Goal: Information Seeking & Learning: Learn about a topic

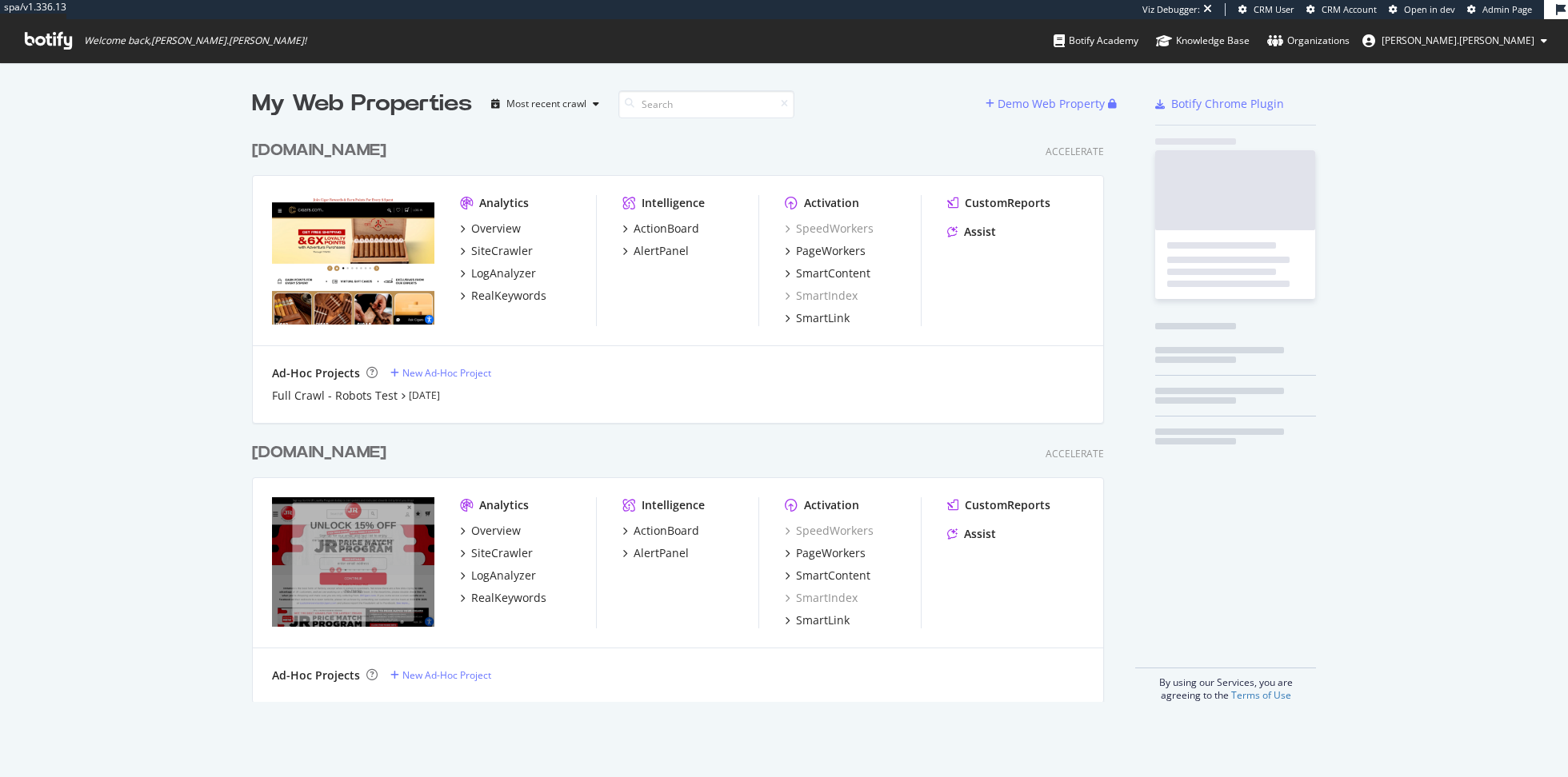
scroll to position [582, 864]
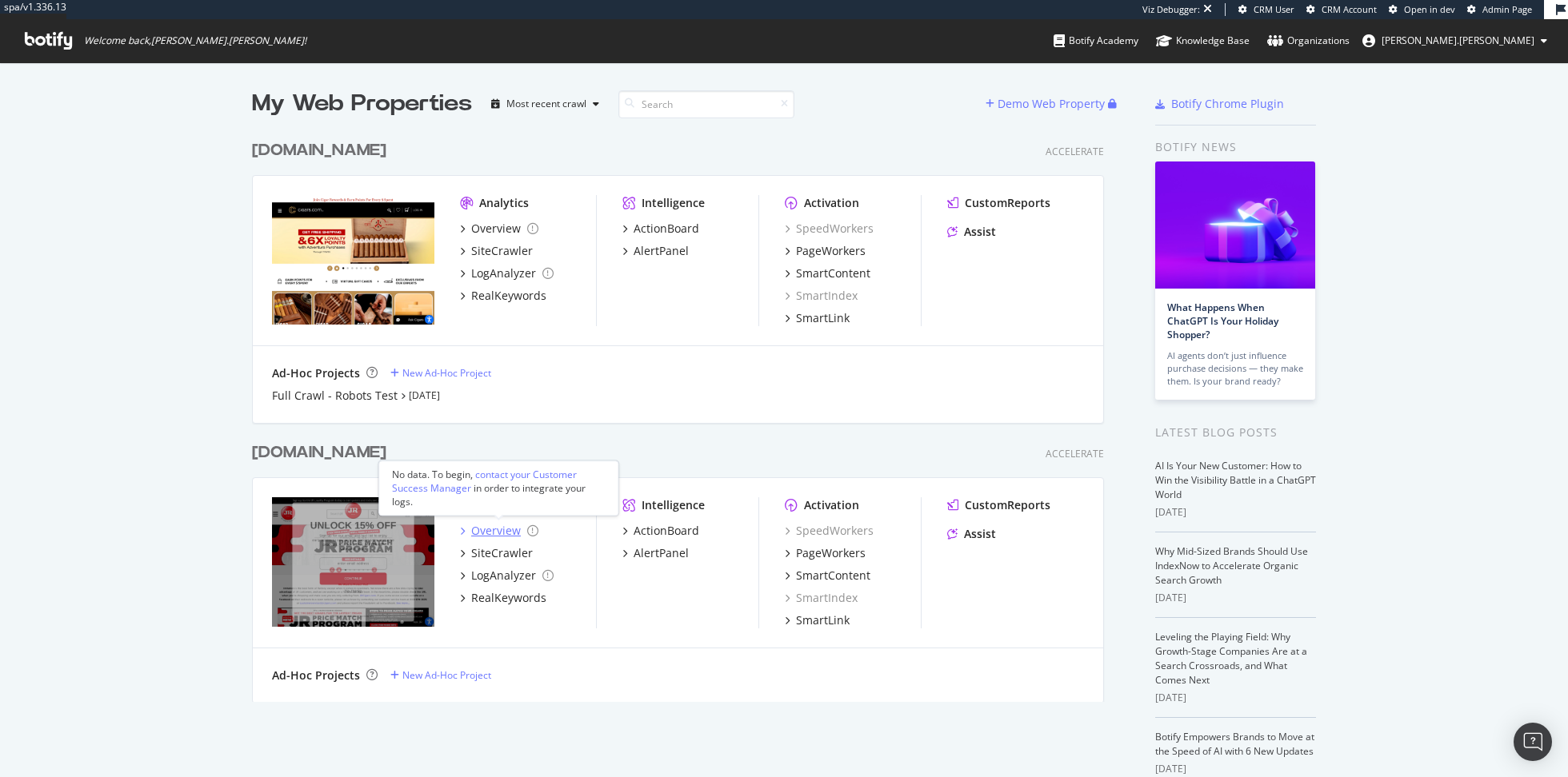
click at [503, 528] on div "Overview" at bounding box center [496, 531] width 50 height 16
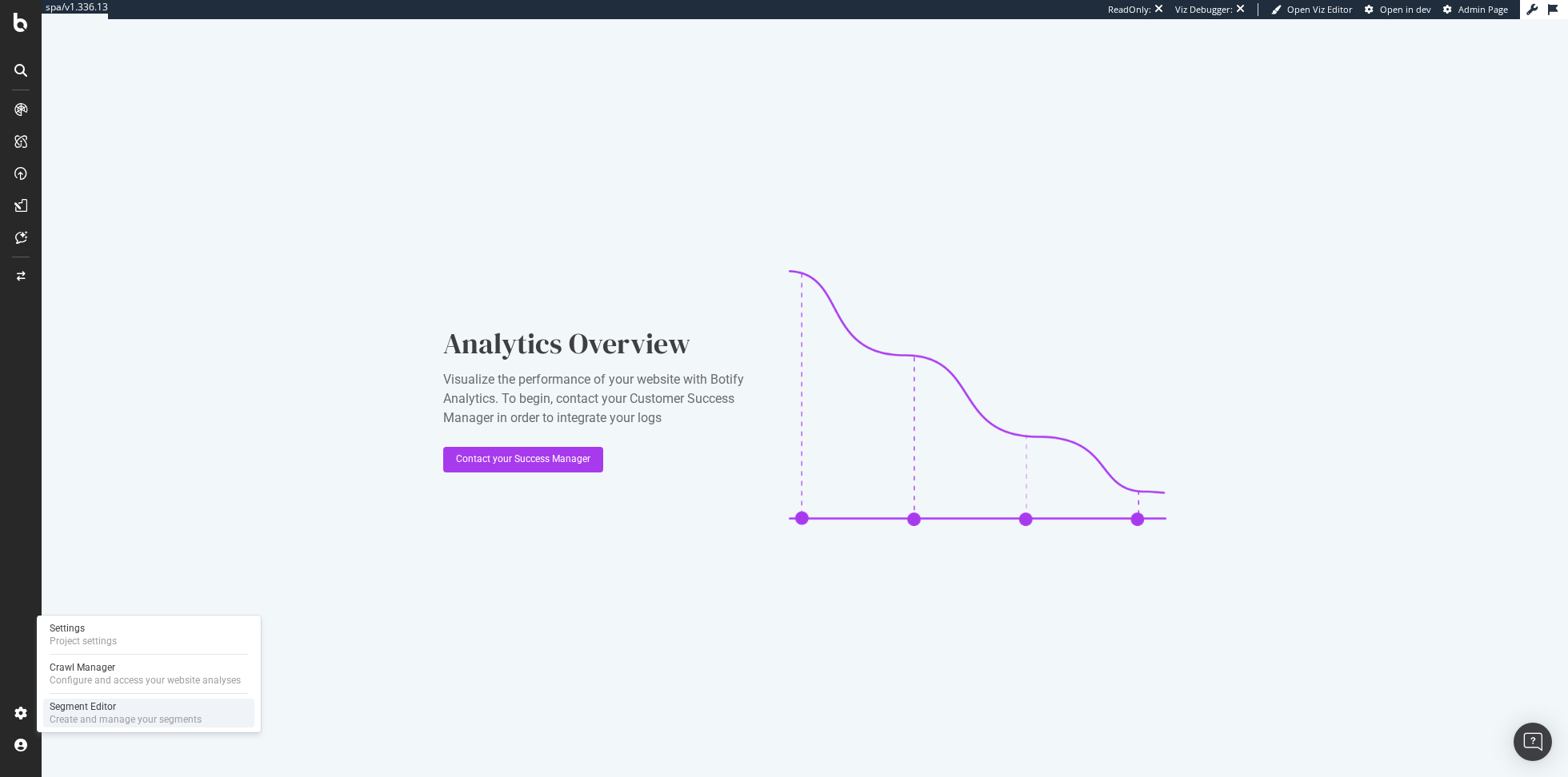
click at [88, 715] on div "Create and manage your segments" at bounding box center [125, 719] width 152 height 13
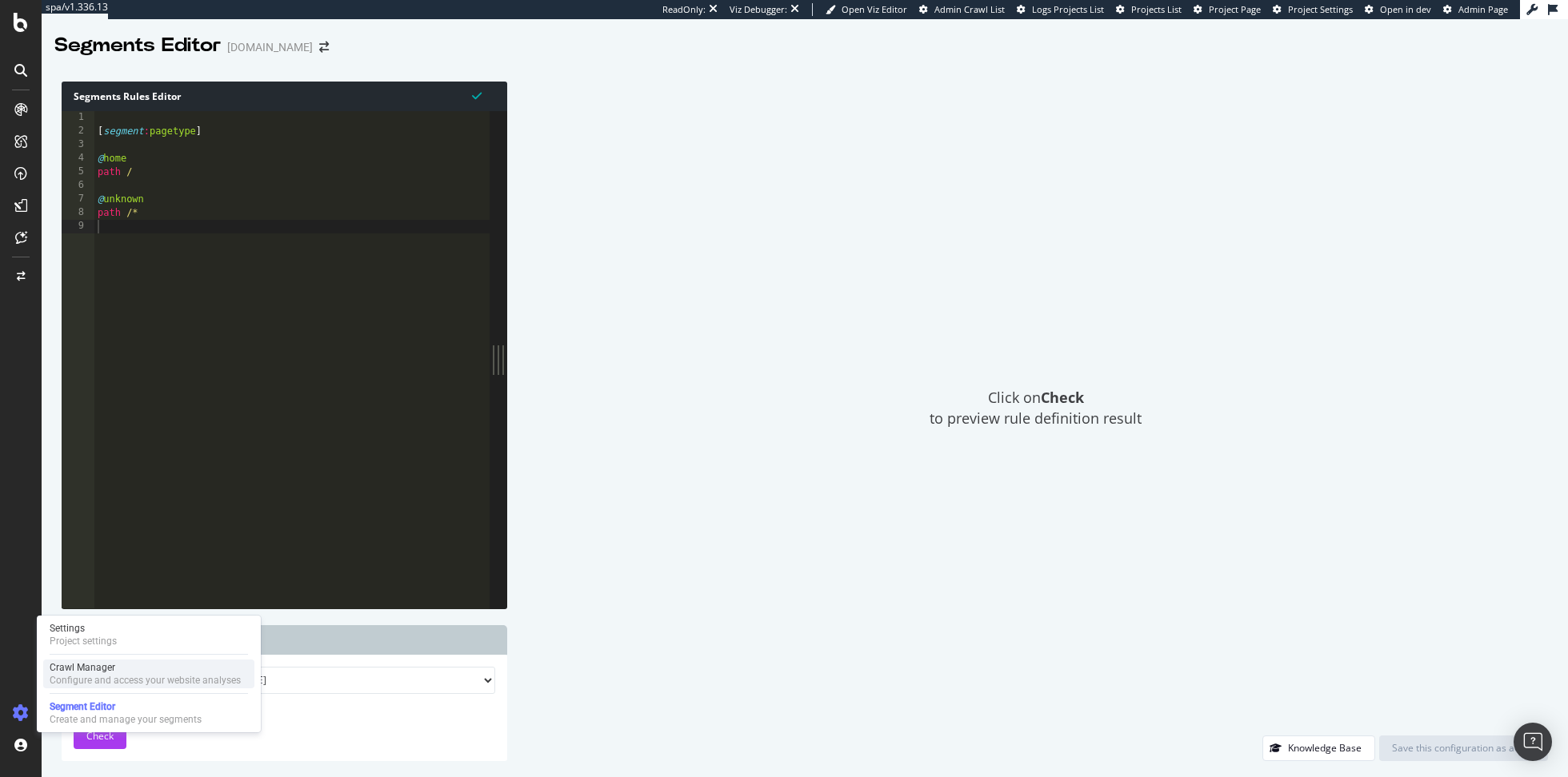
click at [75, 680] on div "Configure and access your website analyses" at bounding box center [145, 680] width 192 height 13
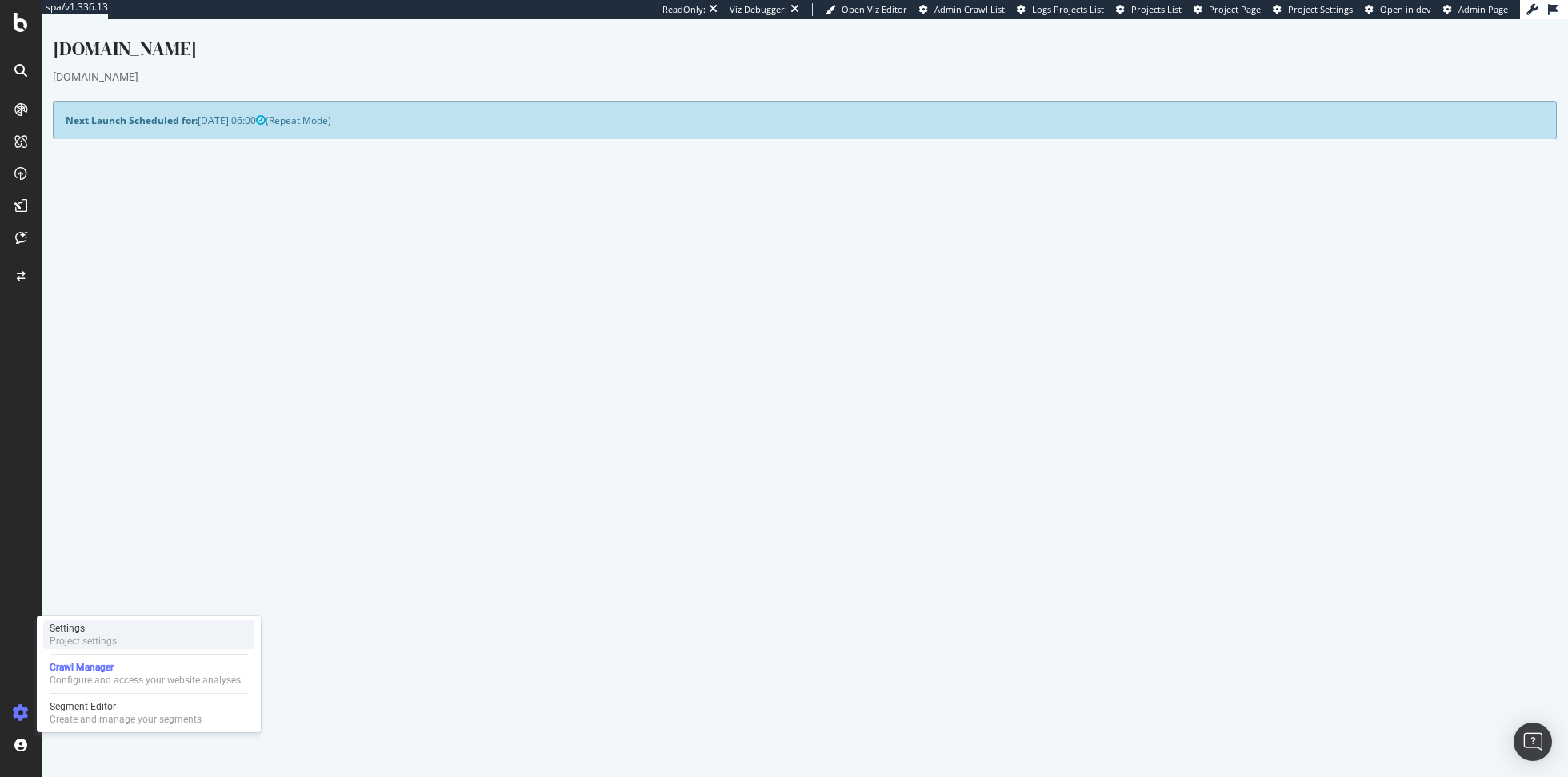
click at [92, 633] on div "Settings" at bounding box center [83, 628] width 67 height 13
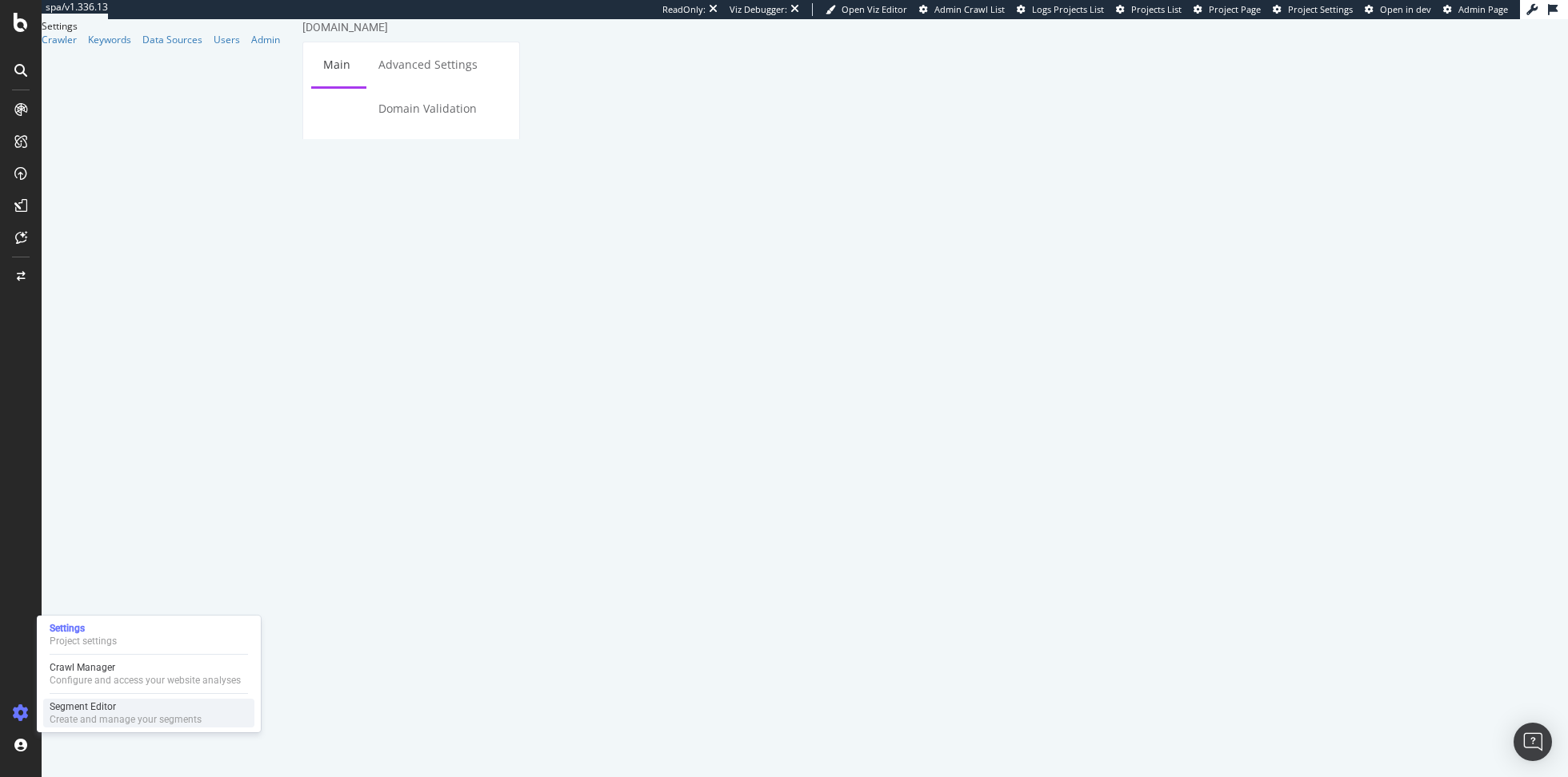
click at [77, 719] on div "Create and manage your segments" at bounding box center [125, 719] width 152 height 13
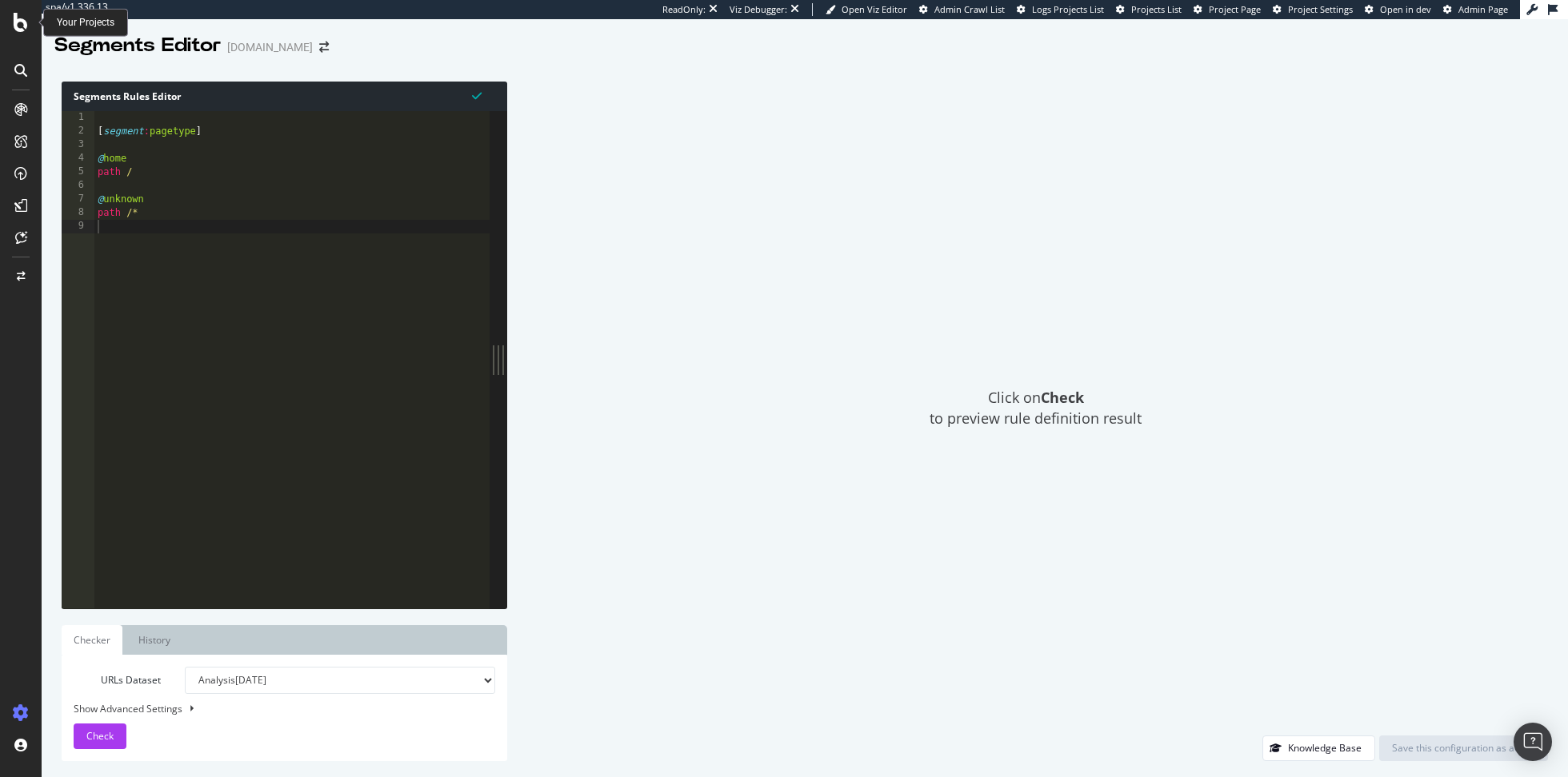
click at [22, 22] on icon at bounding box center [20, 22] width 14 height 19
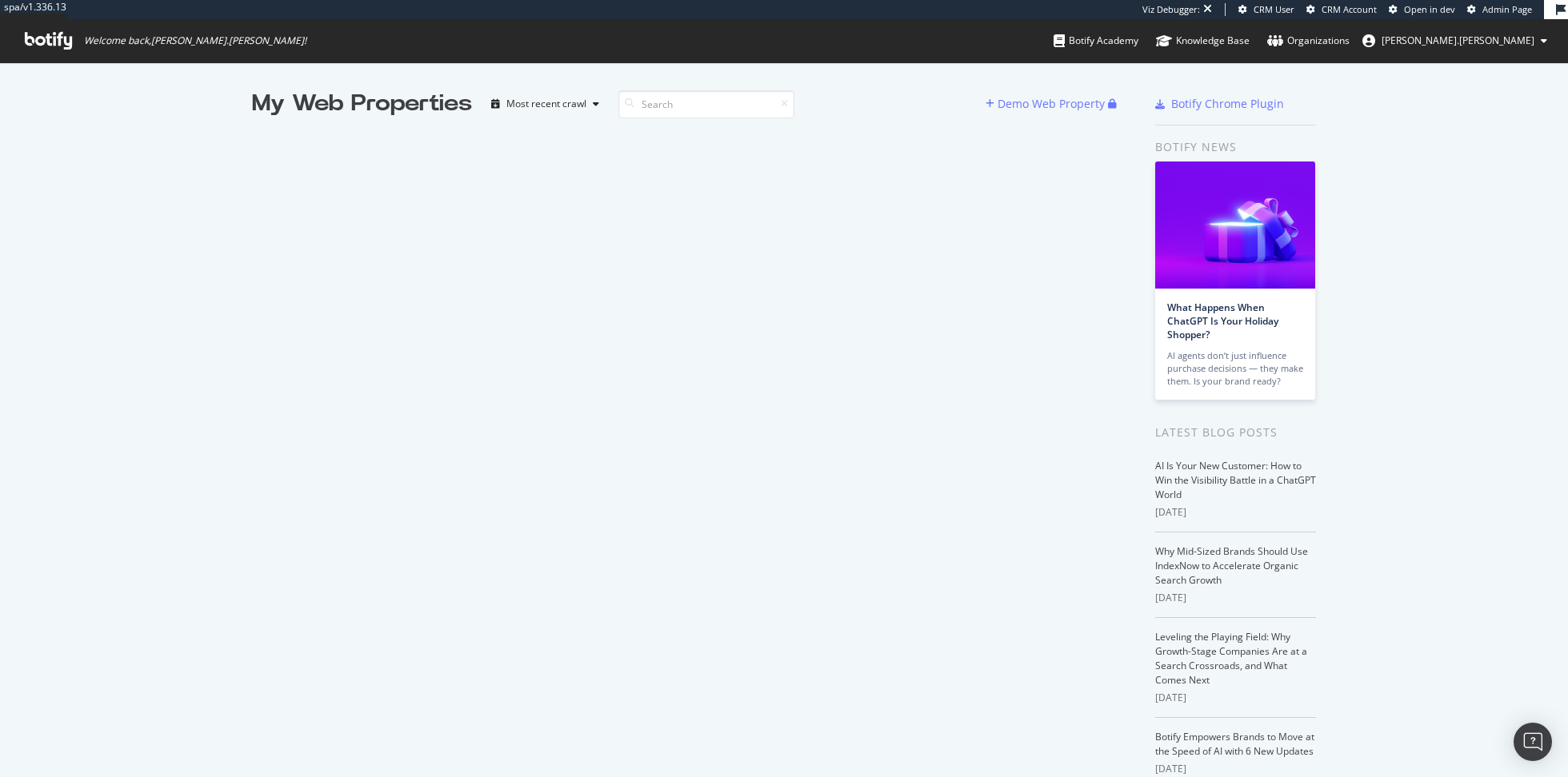
scroll to position [777, 1568]
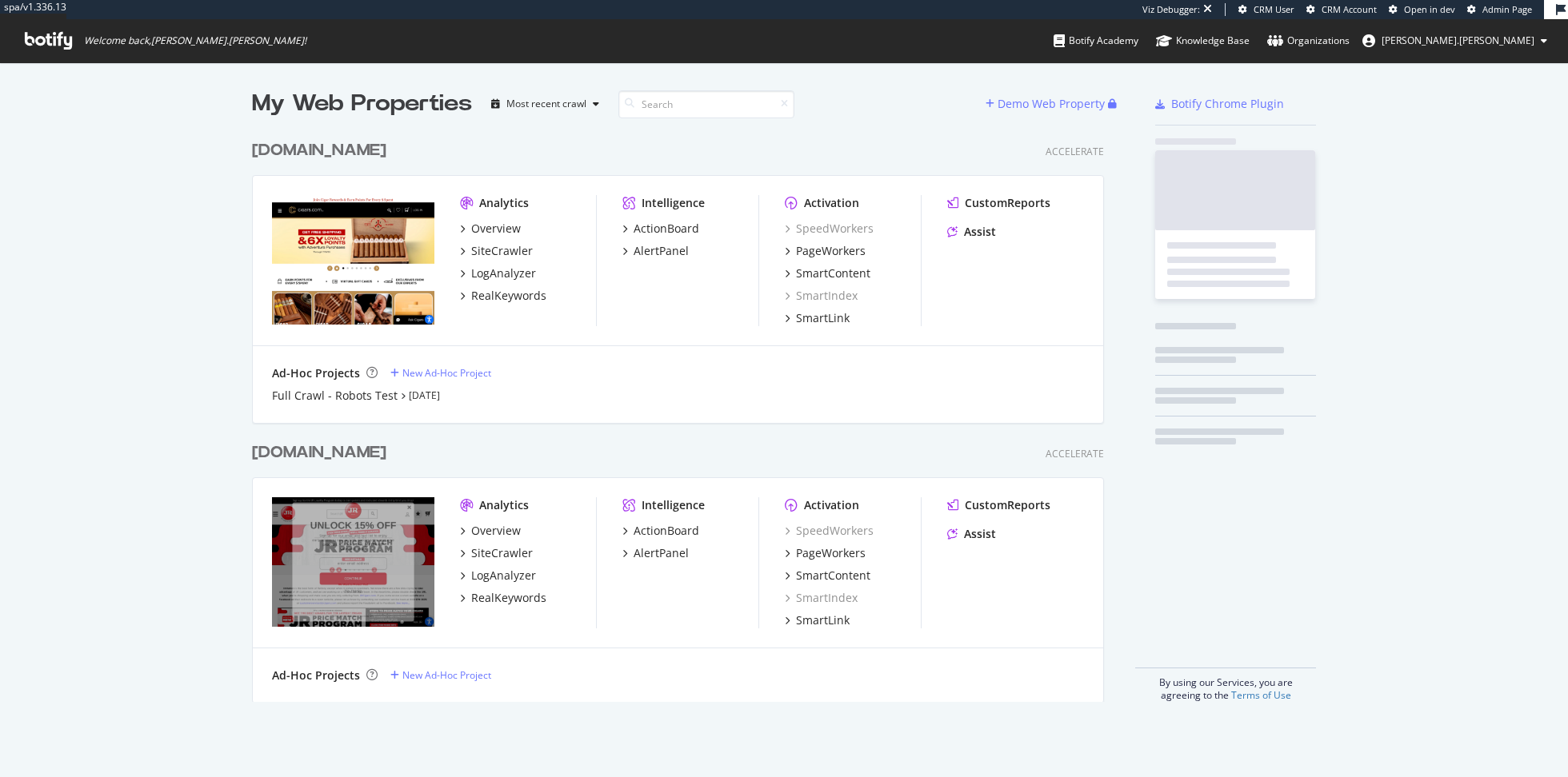
scroll to position [582, 864]
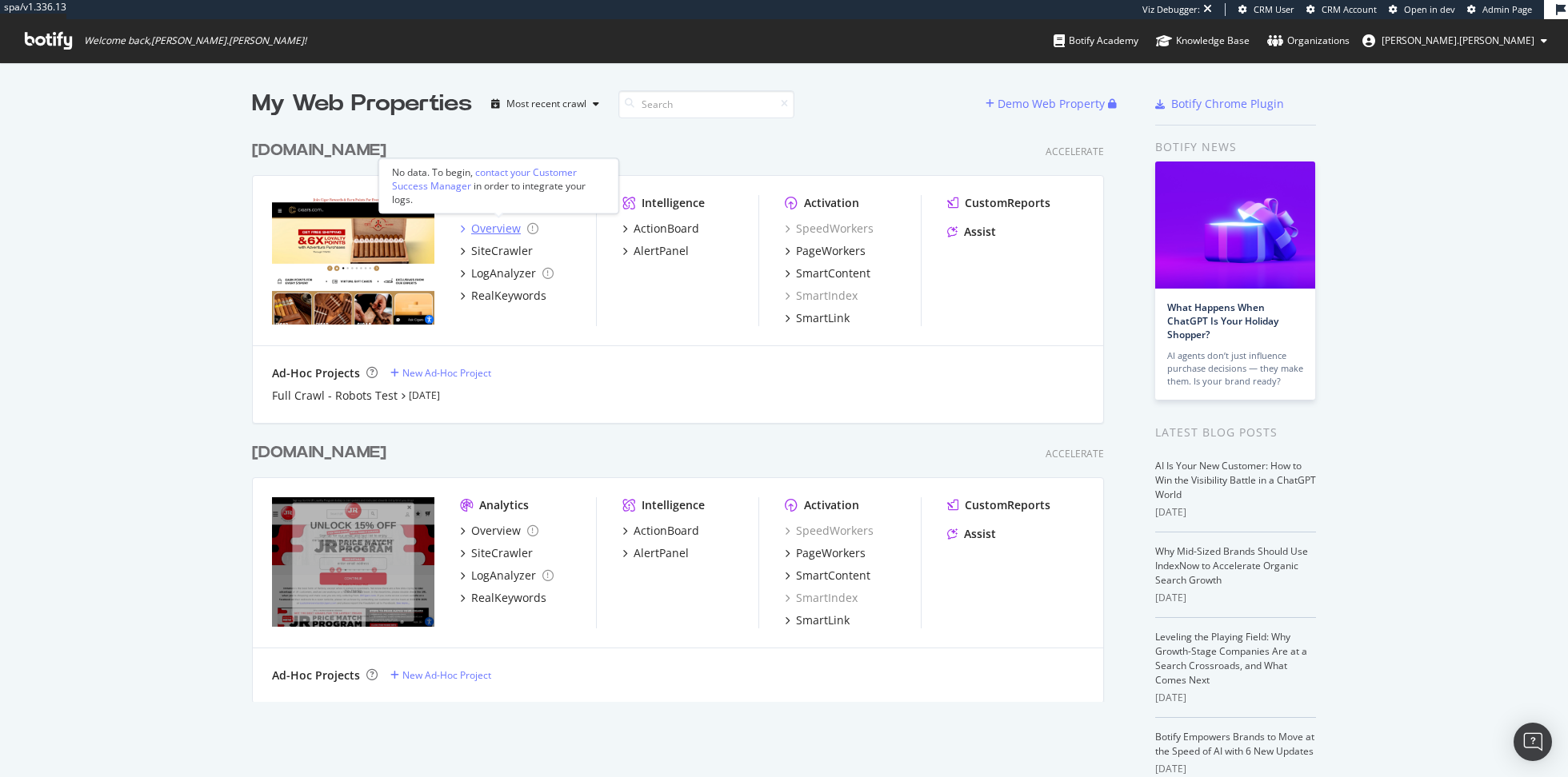
click at [480, 228] on div "Overview" at bounding box center [496, 228] width 50 height 16
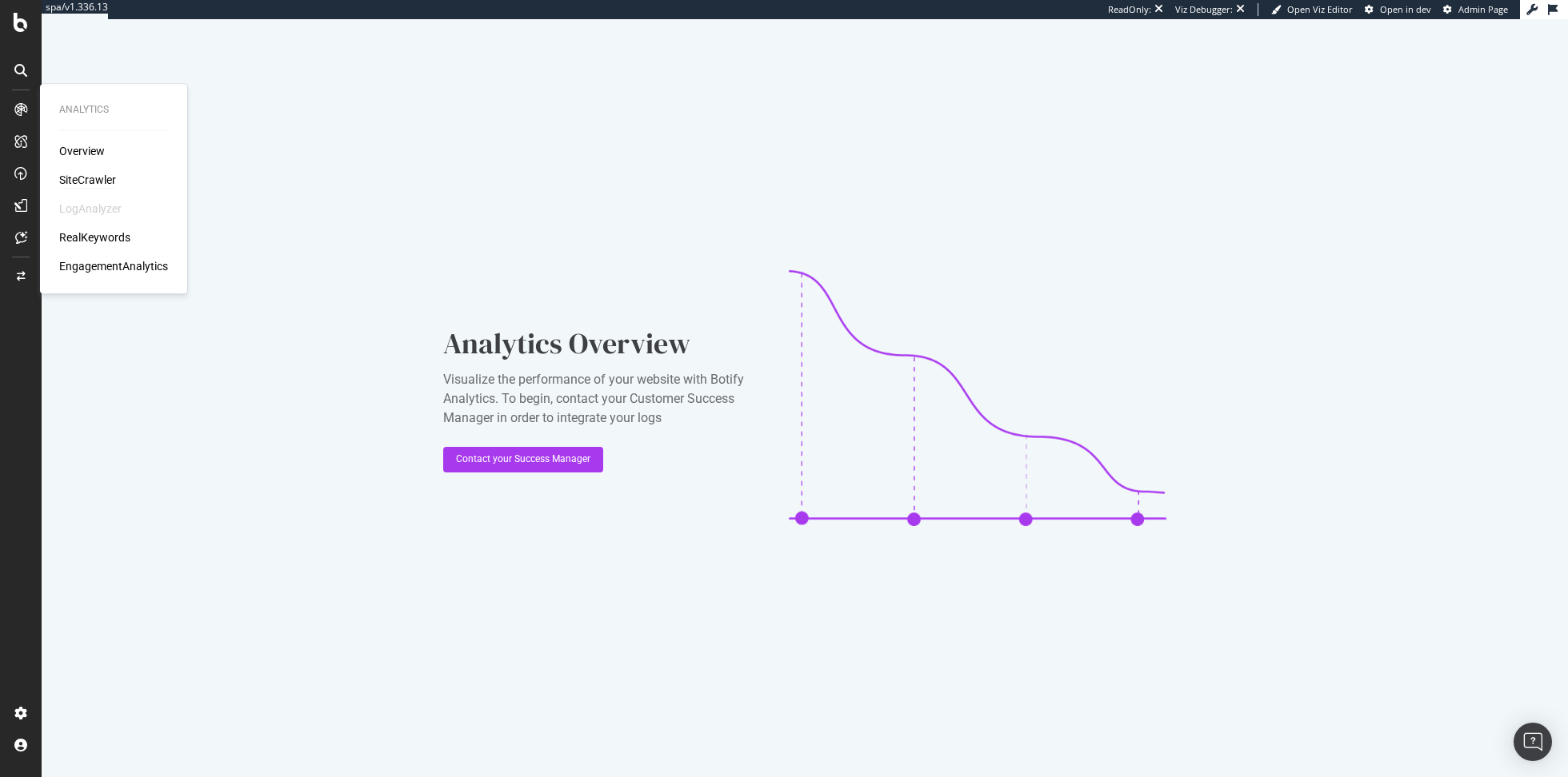
click at [80, 176] on div "SiteCrawler" at bounding box center [87, 180] width 57 height 16
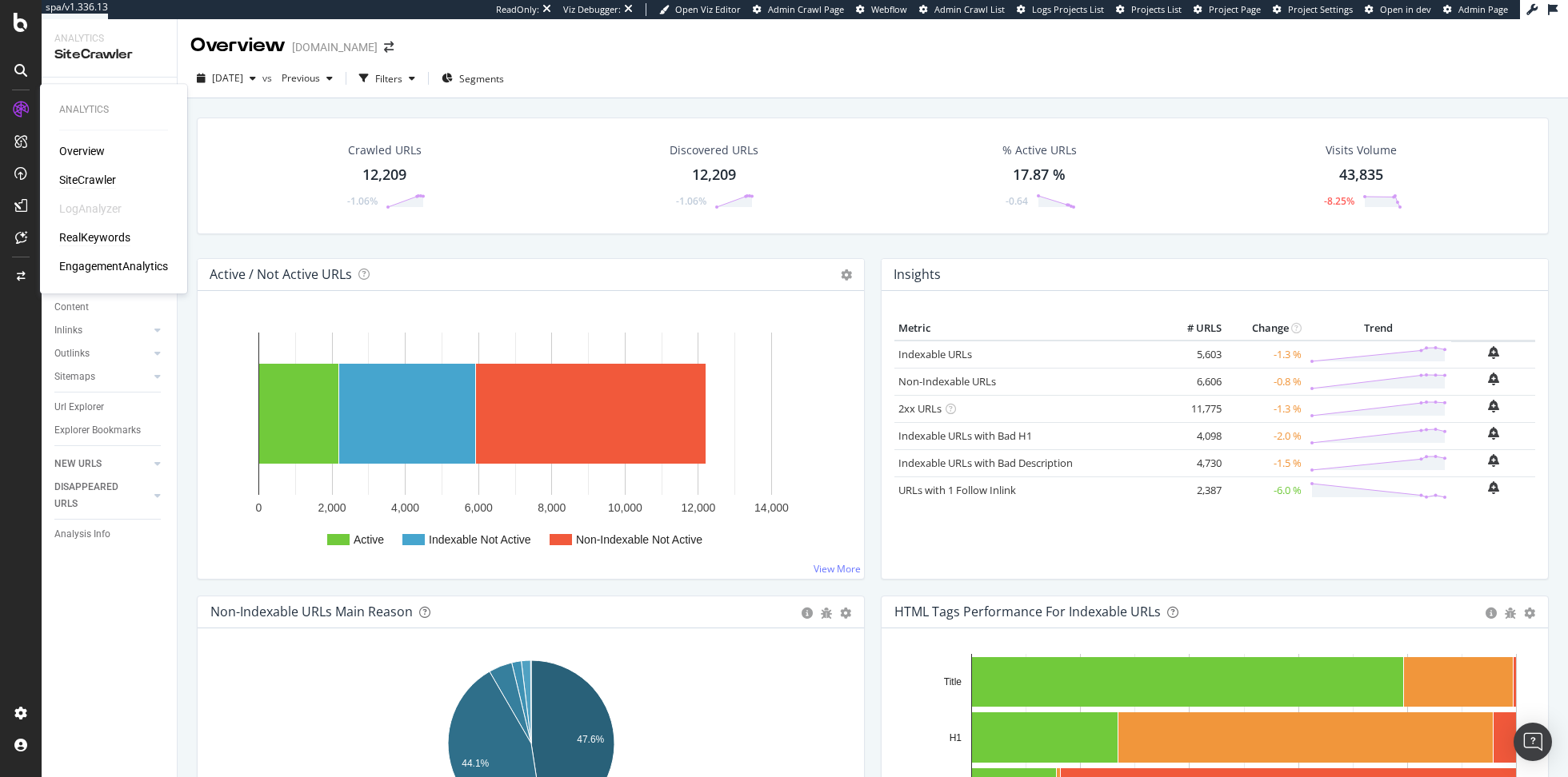
click at [109, 234] on div "RealKeywords" at bounding box center [94, 237] width 71 height 16
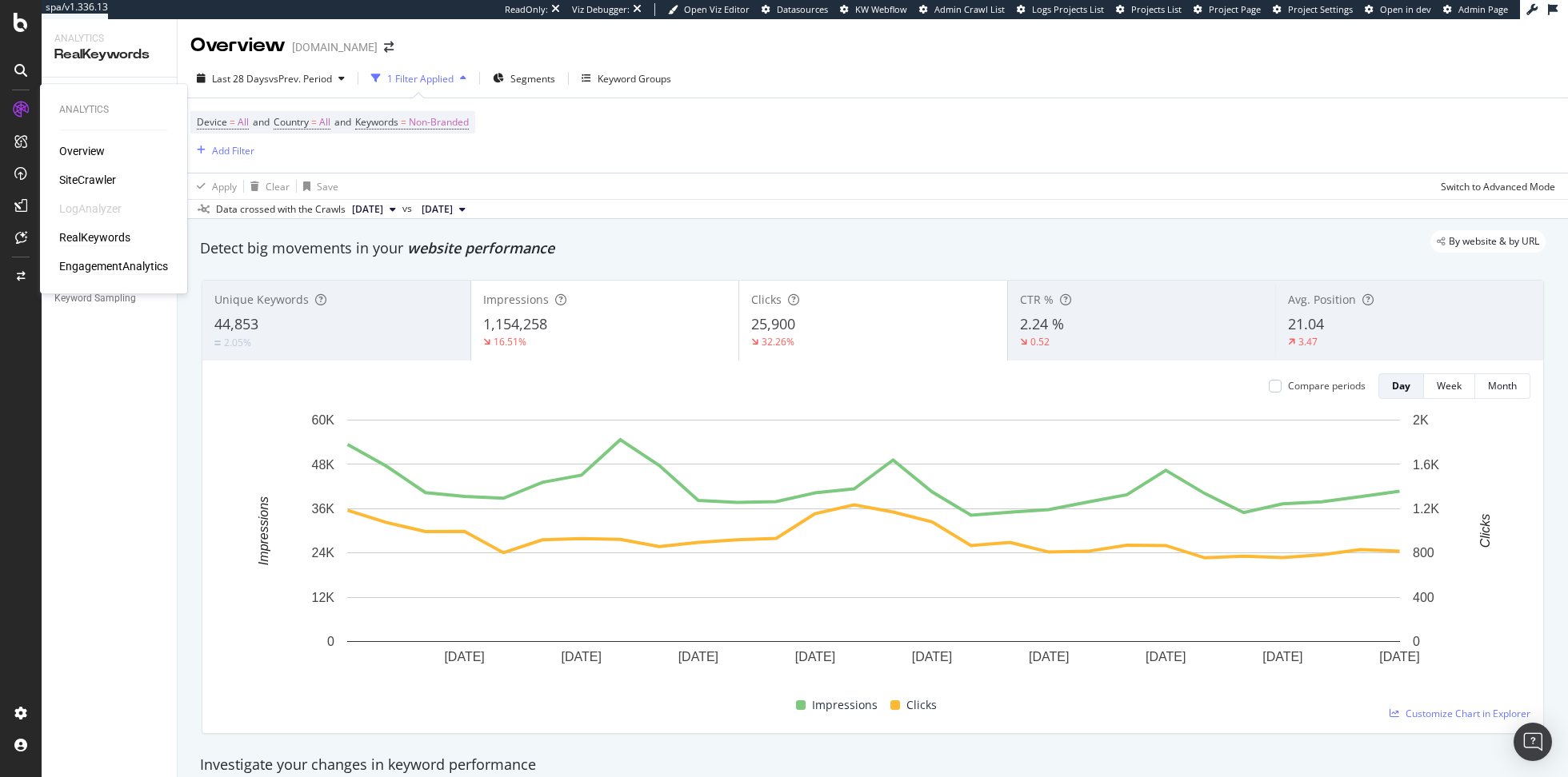
click at [115, 265] on div "EngagementAnalytics" at bounding box center [113, 265] width 108 height 16
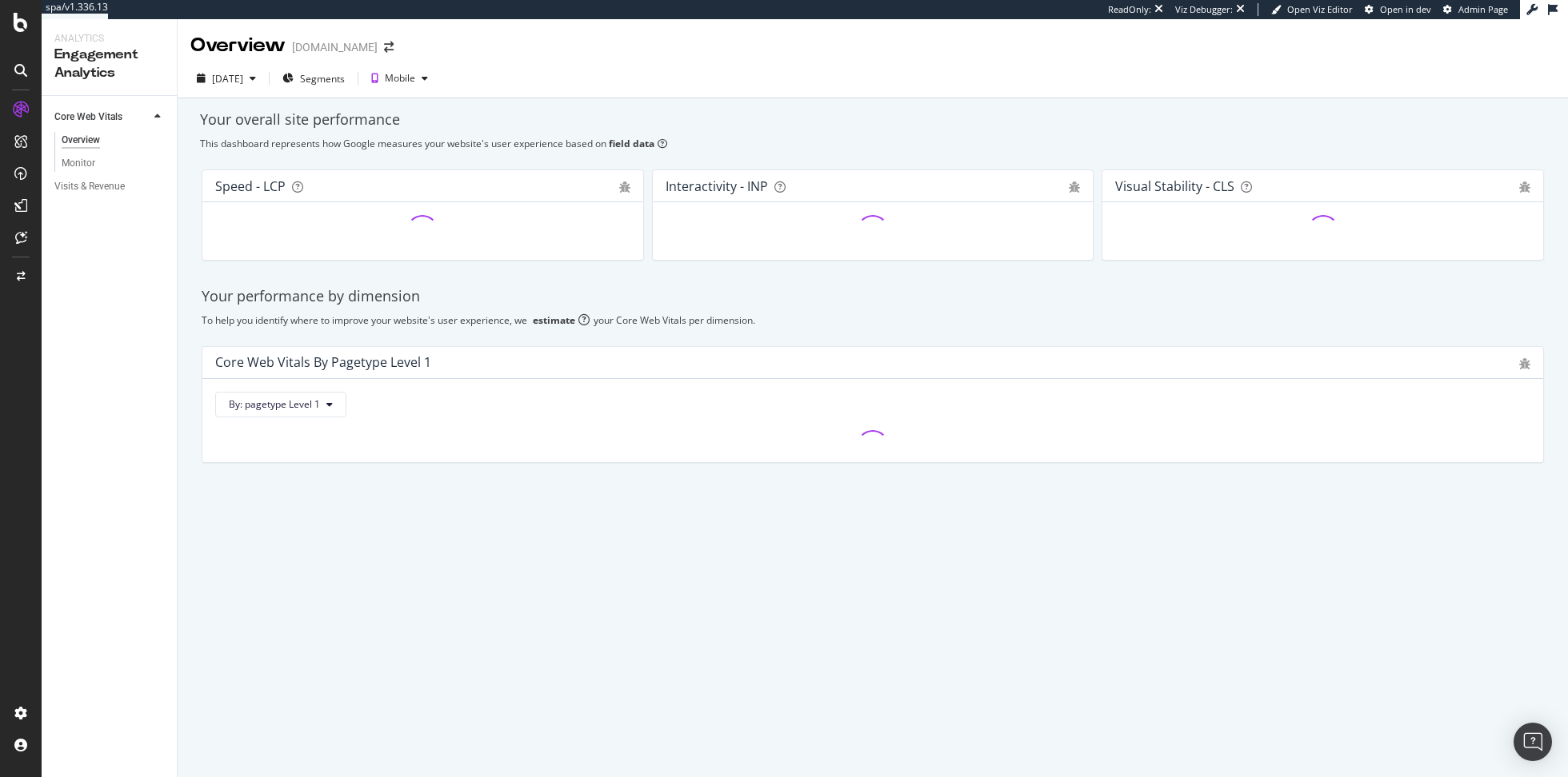
click at [90, 176] on div "Visits & Revenue" at bounding box center [116, 186] width 123 height 24
click at [92, 180] on div "Visits & Revenue" at bounding box center [90, 186] width 71 height 17
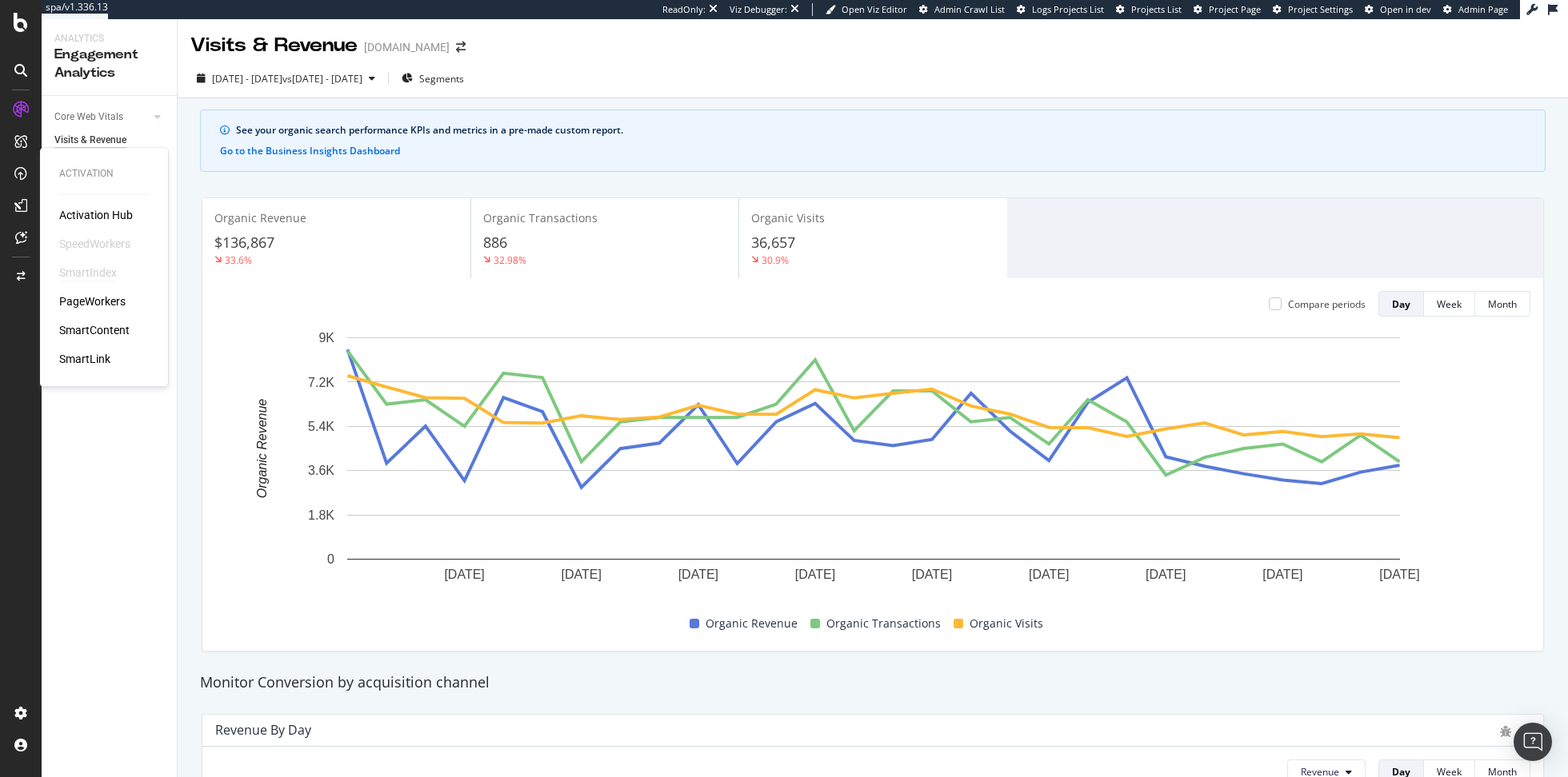
click at [100, 270] on div "SmartIndex" at bounding box center [87, 272] width 58 height 16
